Goal: Task Accomplishment & Management: Manage account settings

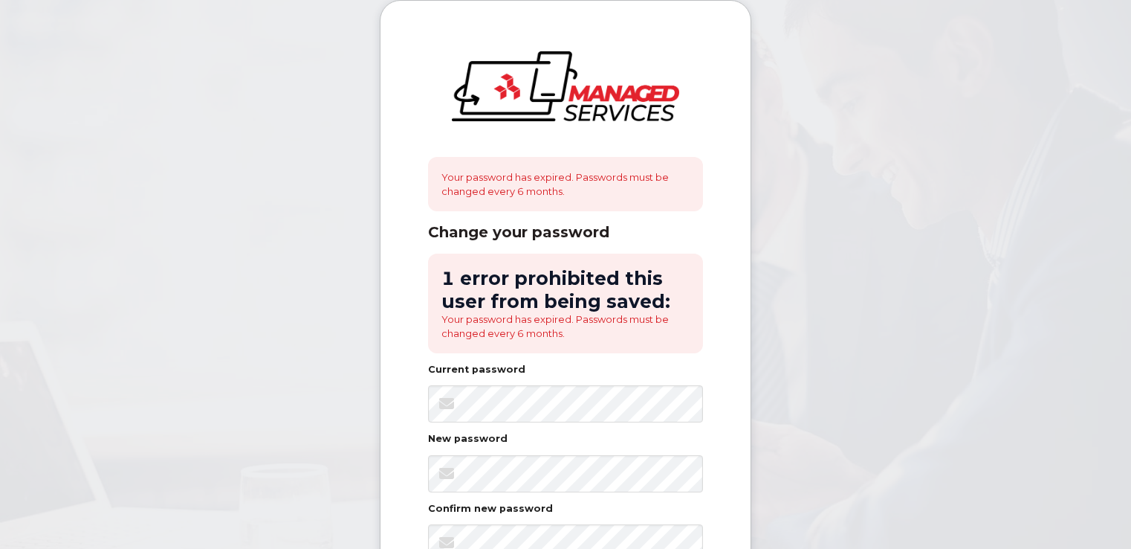
scroll to position [74, 0]
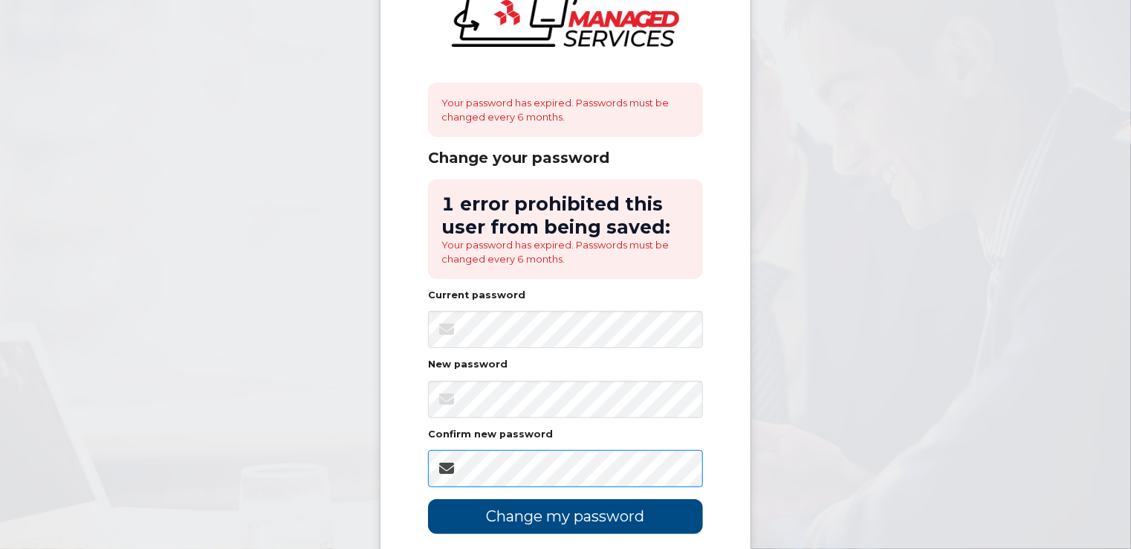
click at [428, 499] on input "Change my password" at bounding box center [565, 516] width 275 height 35
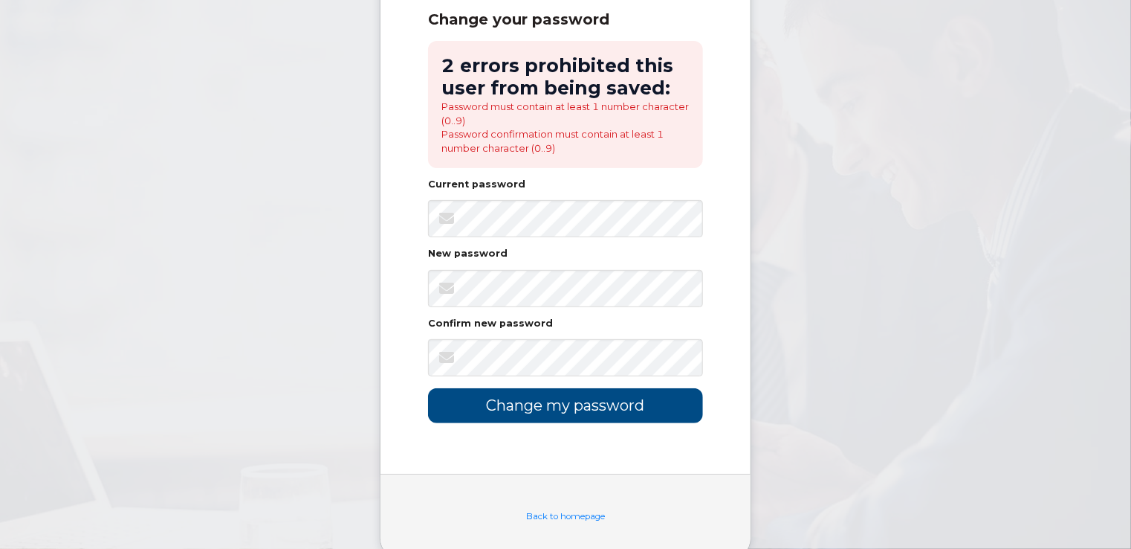
scroll to position [149, 0]
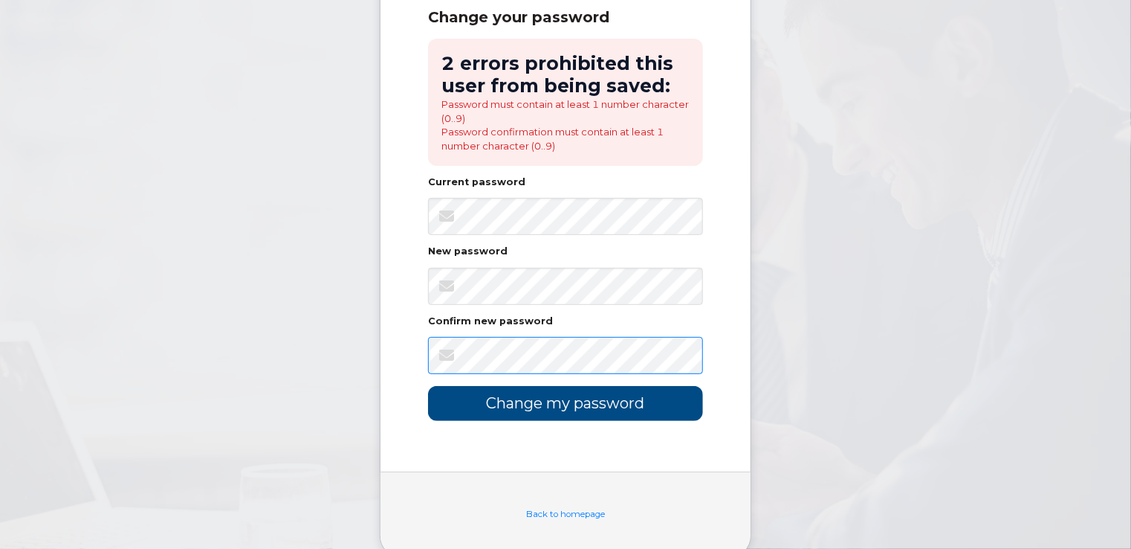
click at [428, 386] on input "Change my password" at bounding box center [565, 403] width 275 height 35
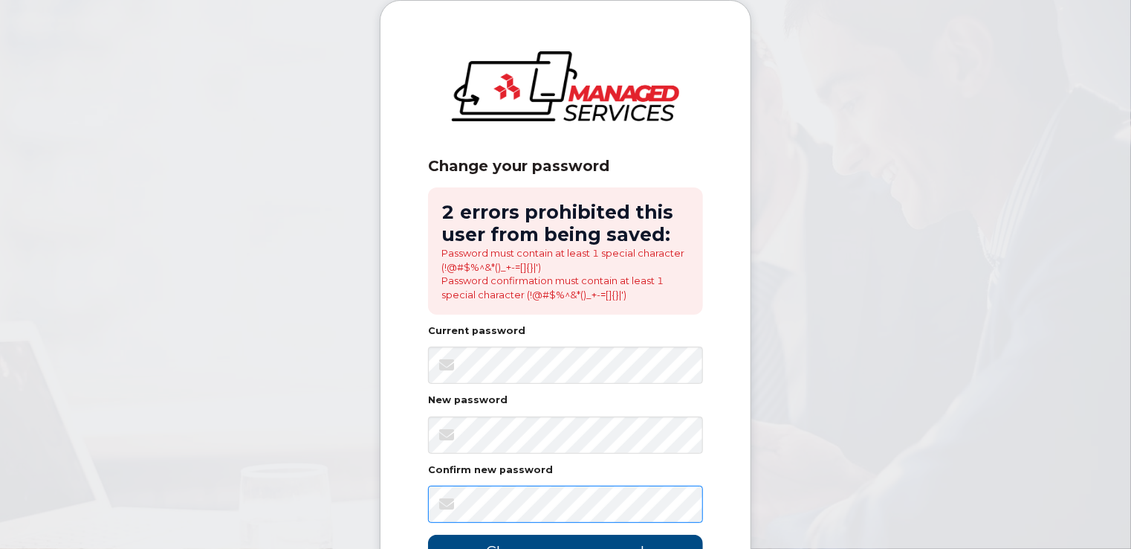
click at [428, 534] on input "Change my password" at bounding box center [565, 551] width 275 height 35
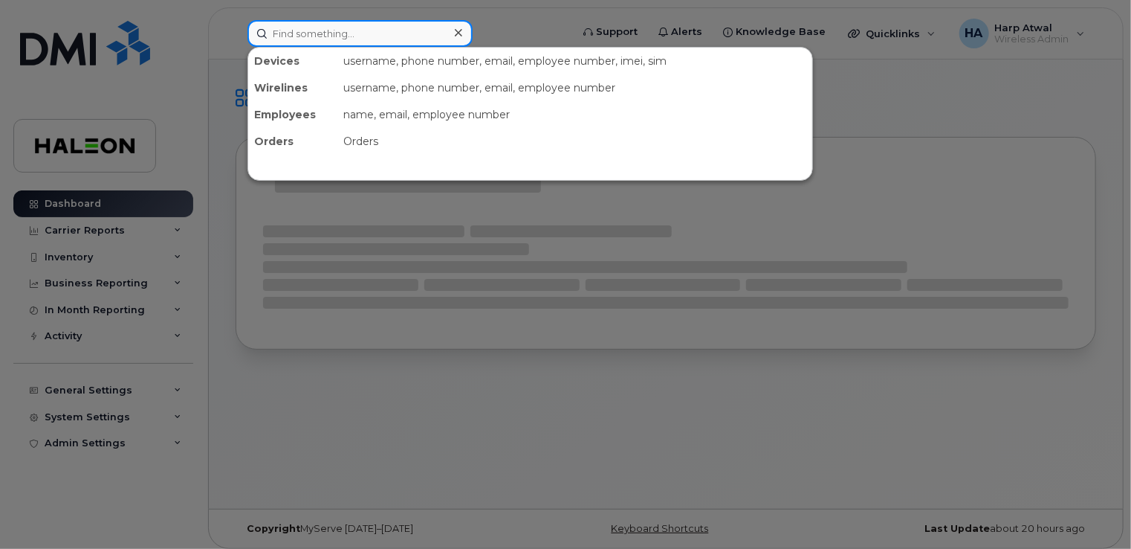
click at [315, 42] on input at bounding box center [360, 33] width 225 height 27
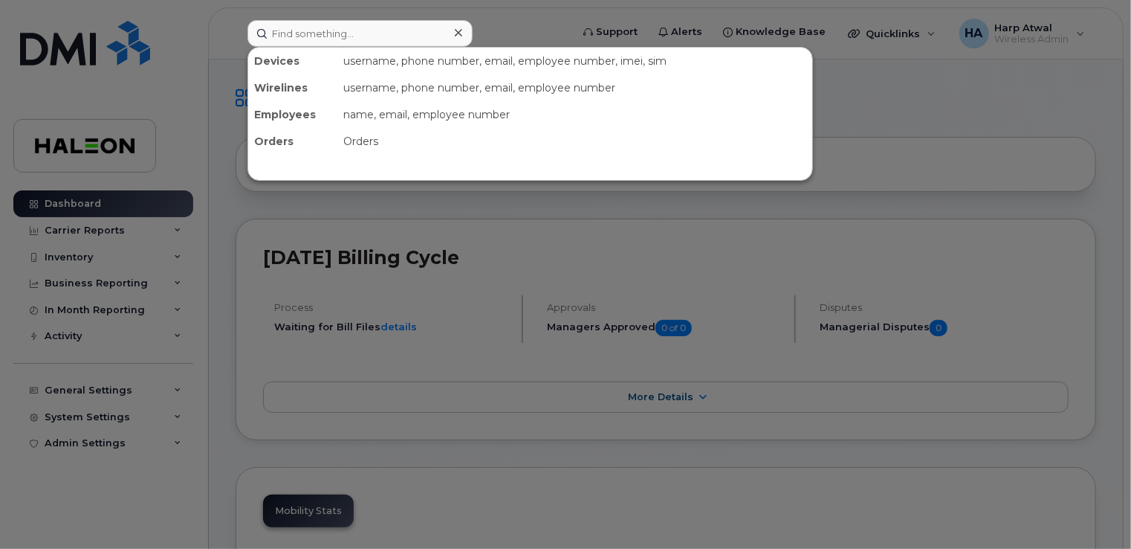
click at [219, 204] on div at bounding box center [565, 274] width 1131 height 549
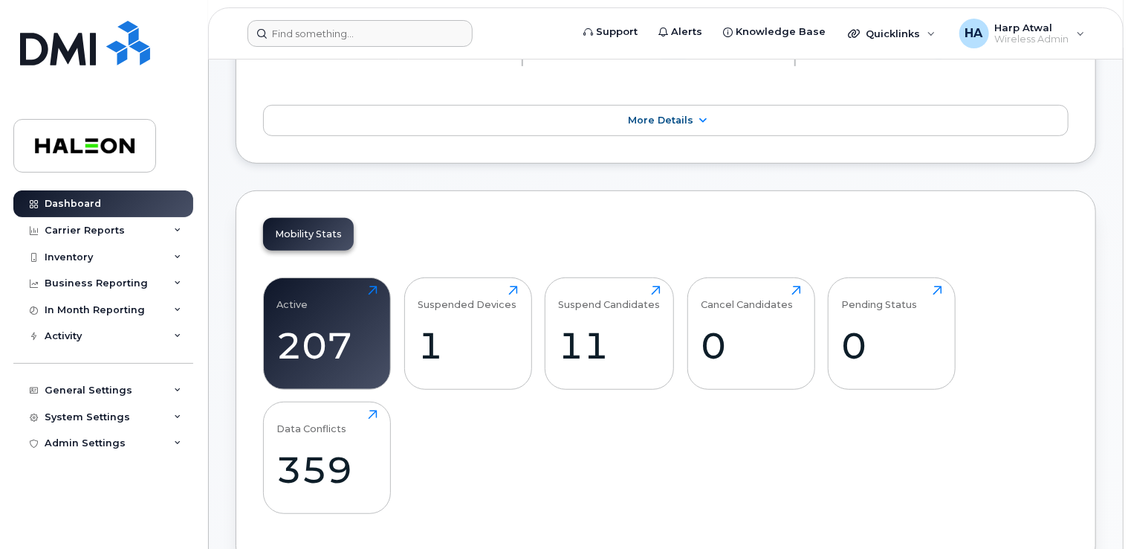
scroll to position [297, 0]
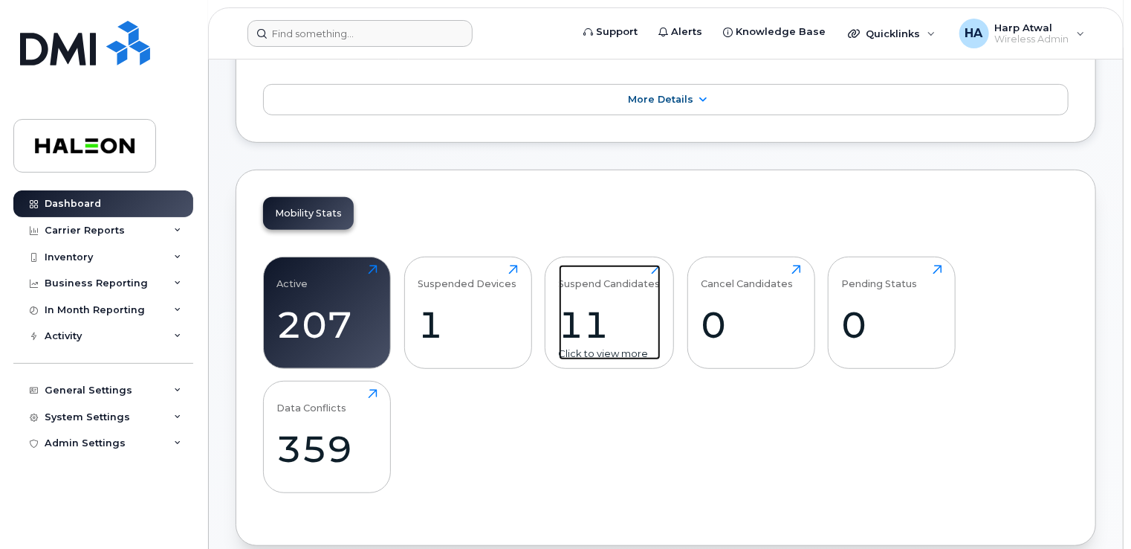
click at [568, 323] on div "11" at bounding box center [610, 325] width 102 height 44
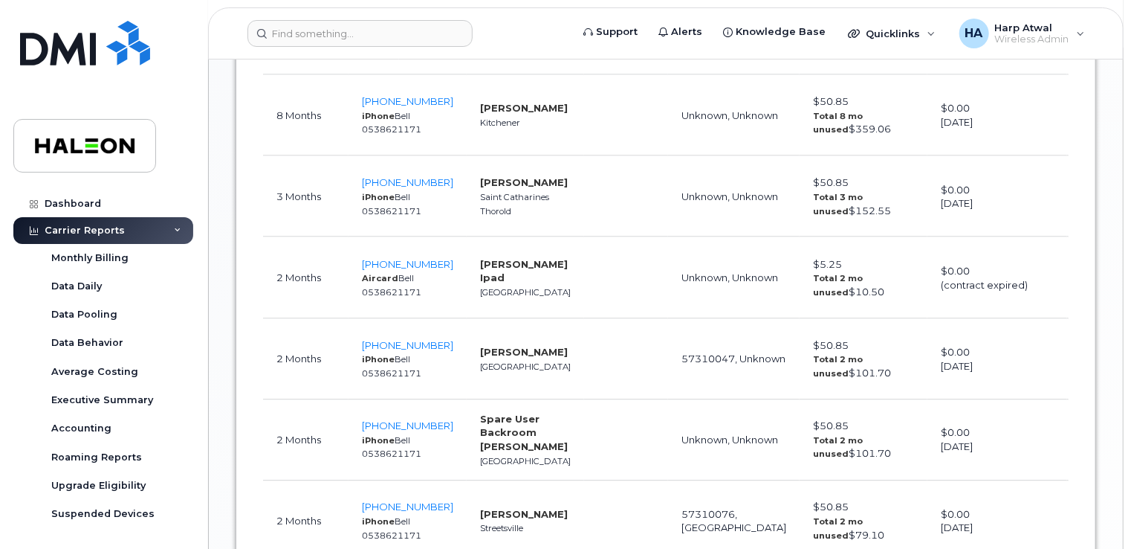
scroll to position [966, 0]
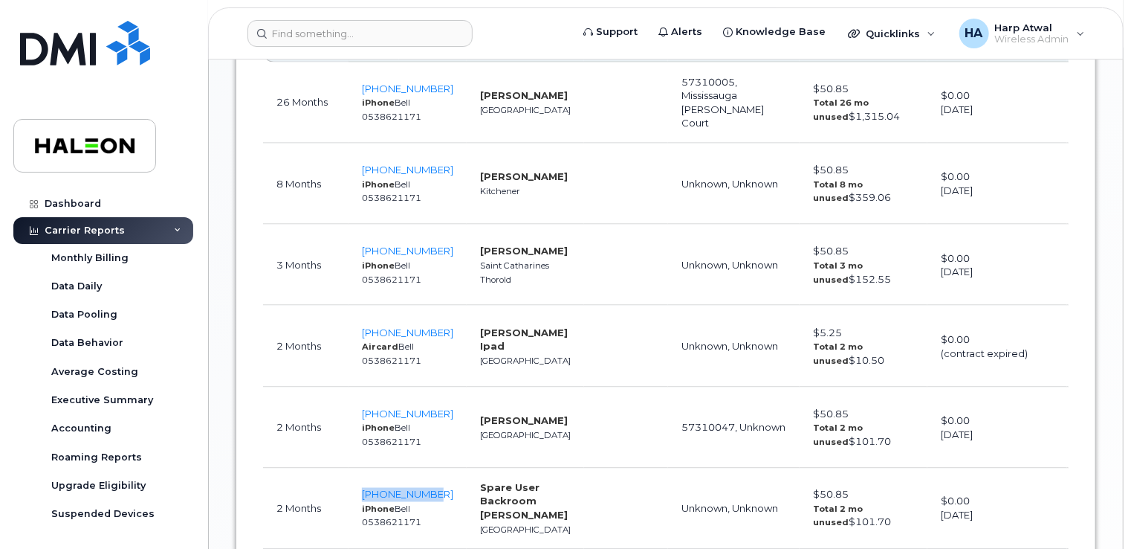
drag, startPoint x: 442, startPoint y: 498, endPoint x: 358, endPoint y: 503, distance: 84.2
click at [358, 503] on td "647-237-4963 iPhone Bell 0538621171" at bounding box center [408, 508] width 118 height 81
copy span "647-237-4963"
